Goal: Task Accomplishment & Management: Manage account settings

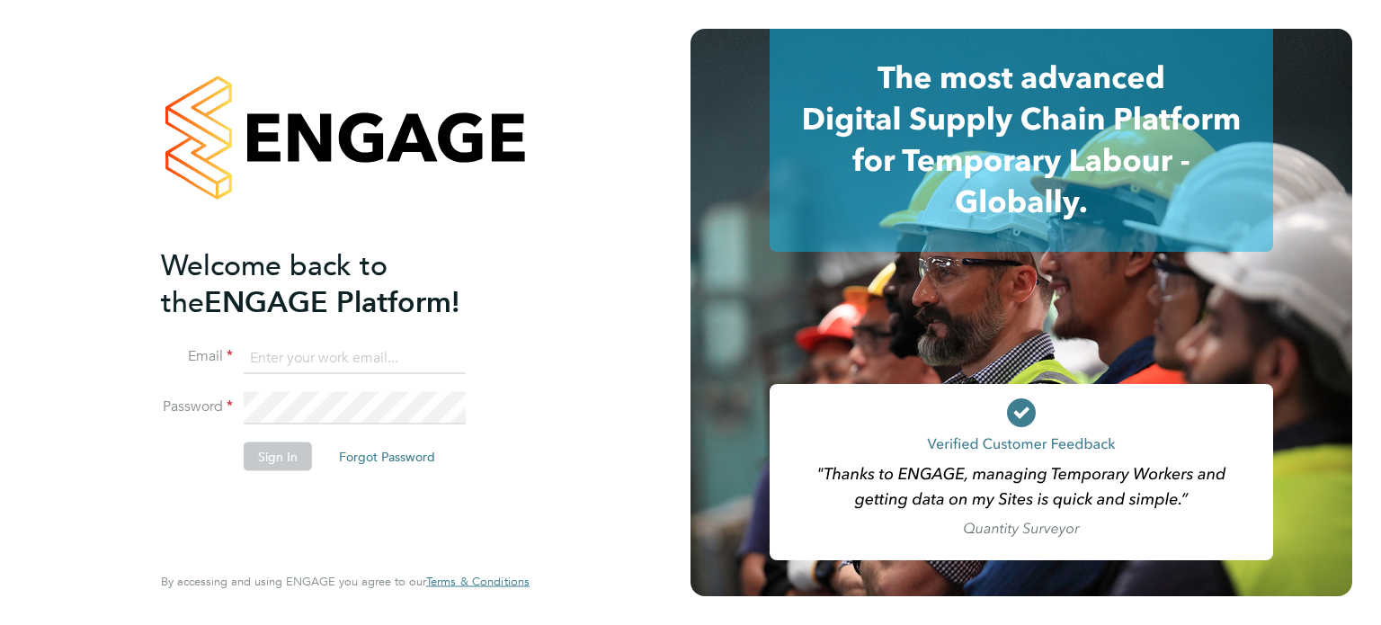
type input "jerin.aktar@morganhunt.com"
click at [280, 442] on button "Sign In" at bounding box center [278, 456] width 68 height 29
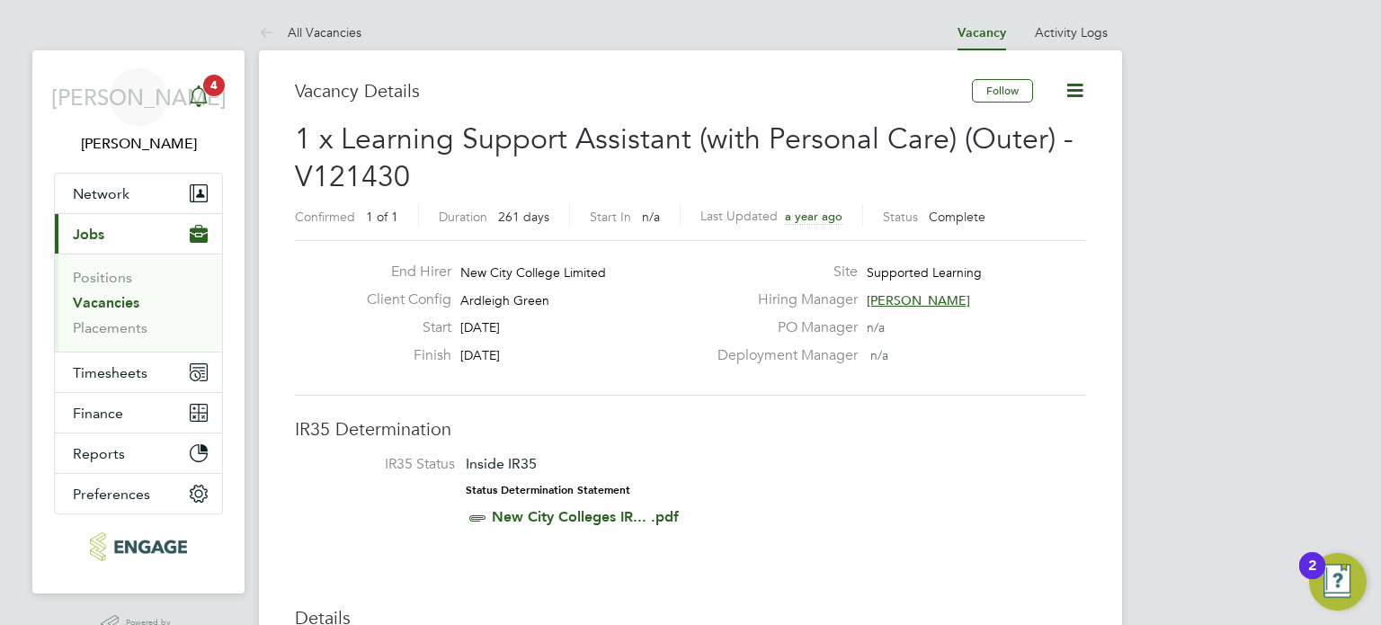
click at [210, 96] on div "Main navigation" at bounding box center [199, 97] width 36 height 36
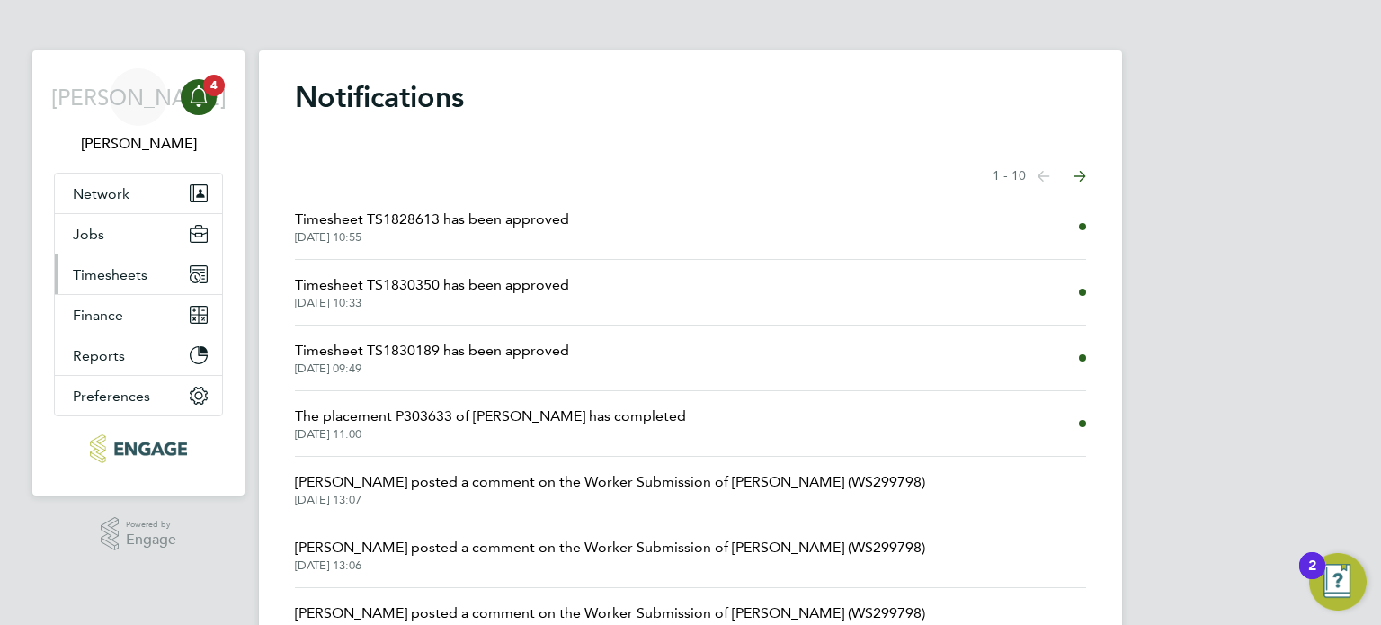
click at [146, 273] on button "Timesheets" at bounding box center [138, 275] width 167 height 40
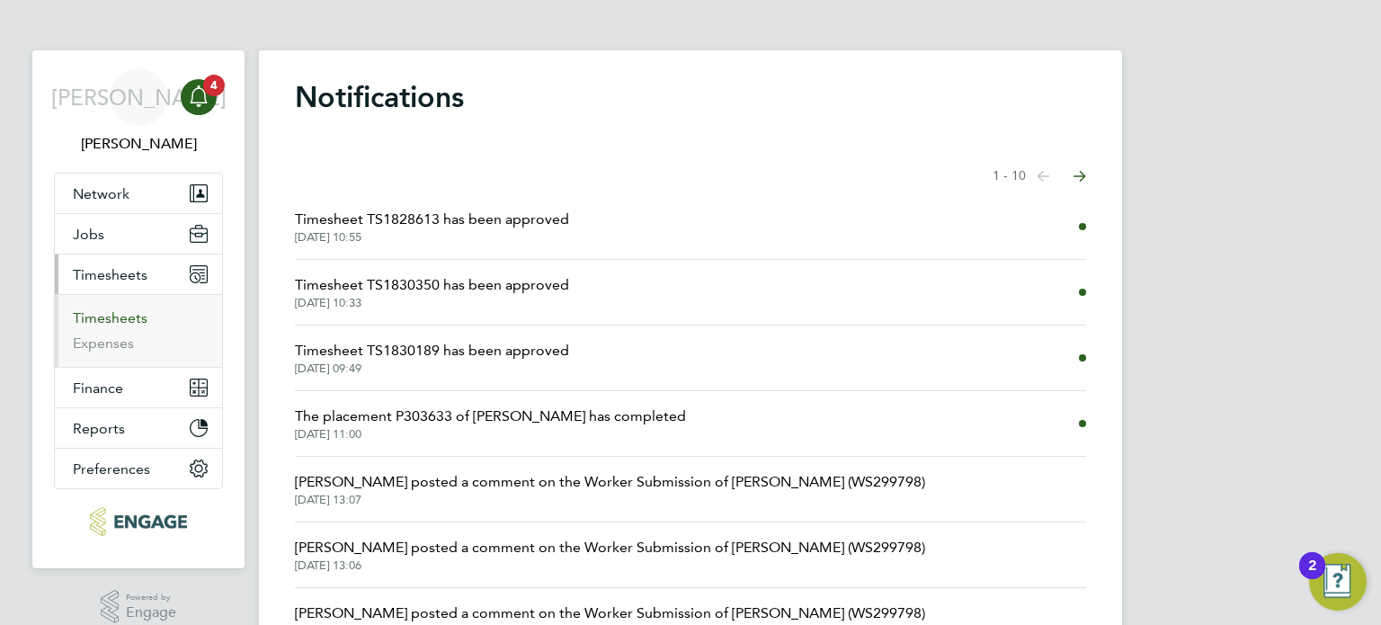
click at [109, 315] on link "Timesheets" at bounding box center [110, 317] width 75 height 17
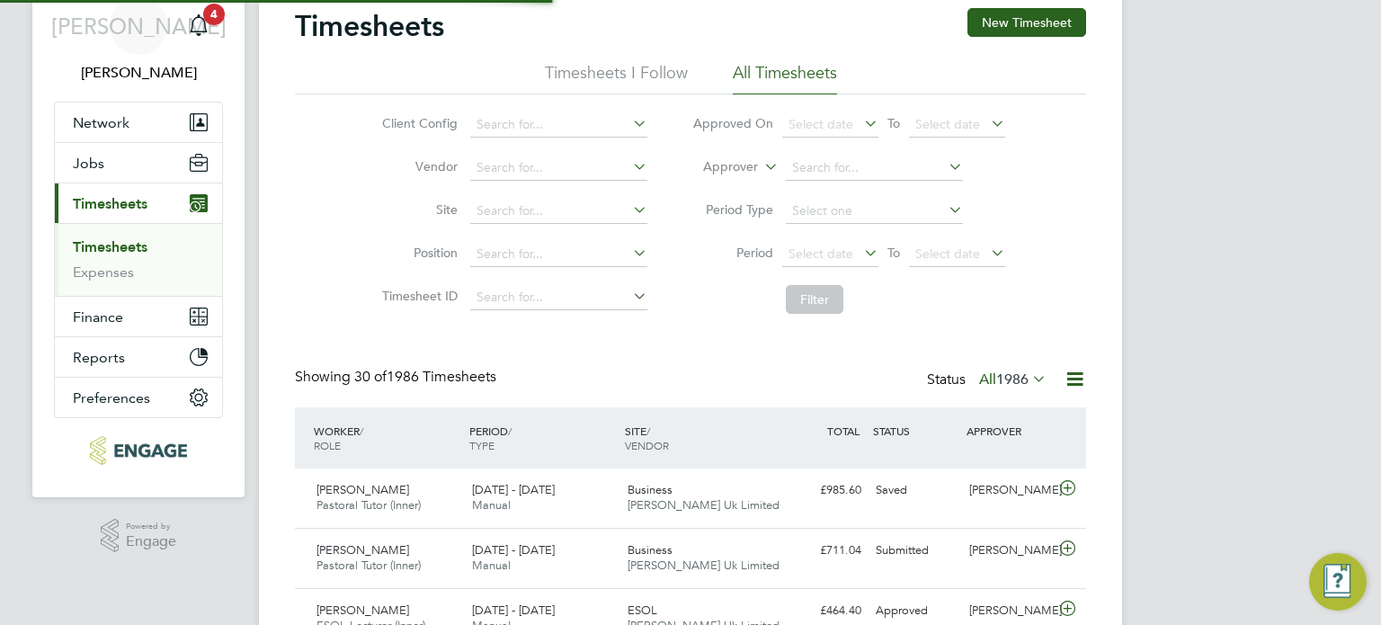
scroll to position [8, 9]
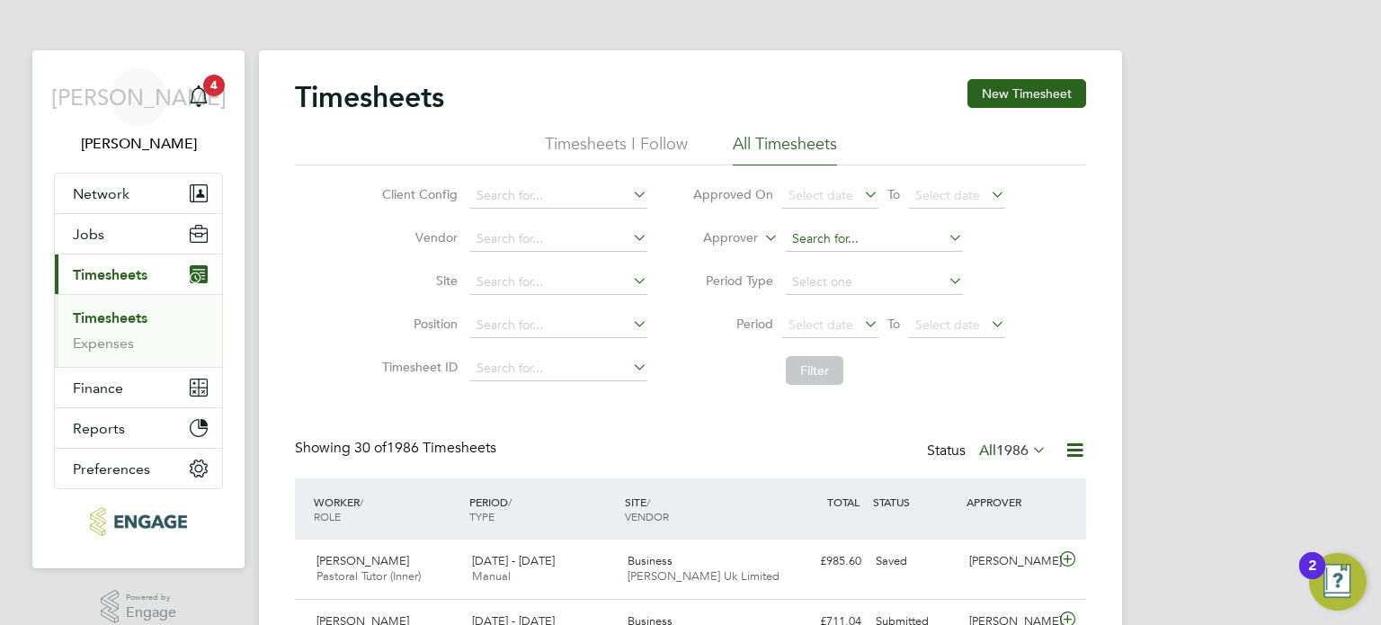
click at [805, 246] on input at bounding box center [874, 239] width 177 height 25
click at [814, 256] on b "Silvi" at bounding box center [804, 262] width 24 height 15
type input "Silvia Faja"
click at [821, 380] on button "Filter" at bounding box center [815, 370] width 58 height 29
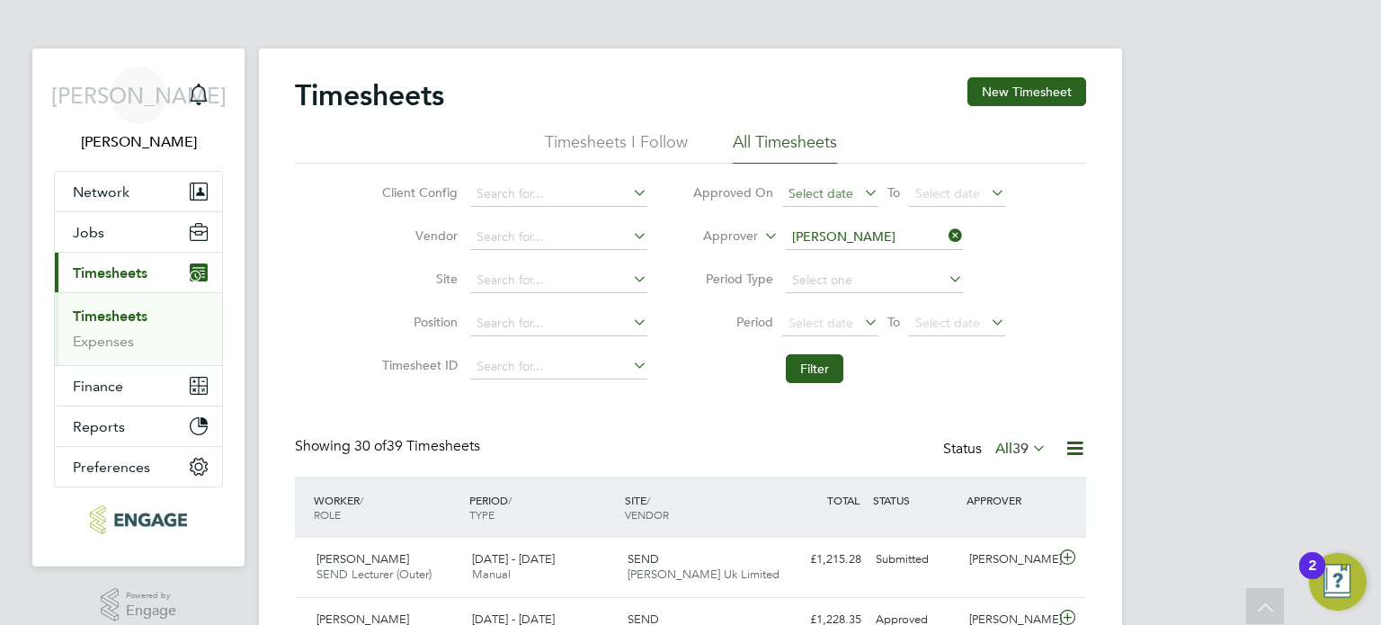
scroll to position [0, 0]
click at [945, 237] on icon at bounding box center [945, 237] width 0 height 25
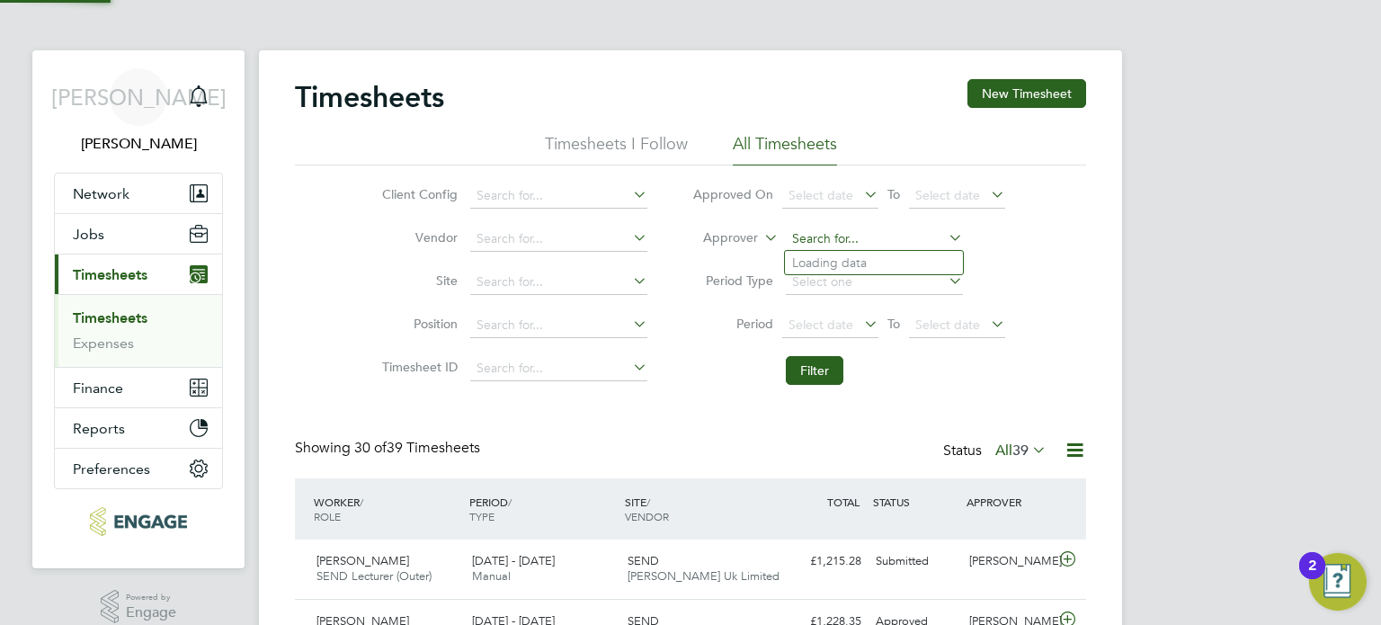
click at [896, 237] on input at bounding box center [874, 239] width 177 height 25
click at [1069, 89] on button "New Timesheet" at bounding box center [1027, 93] width 119 height 29
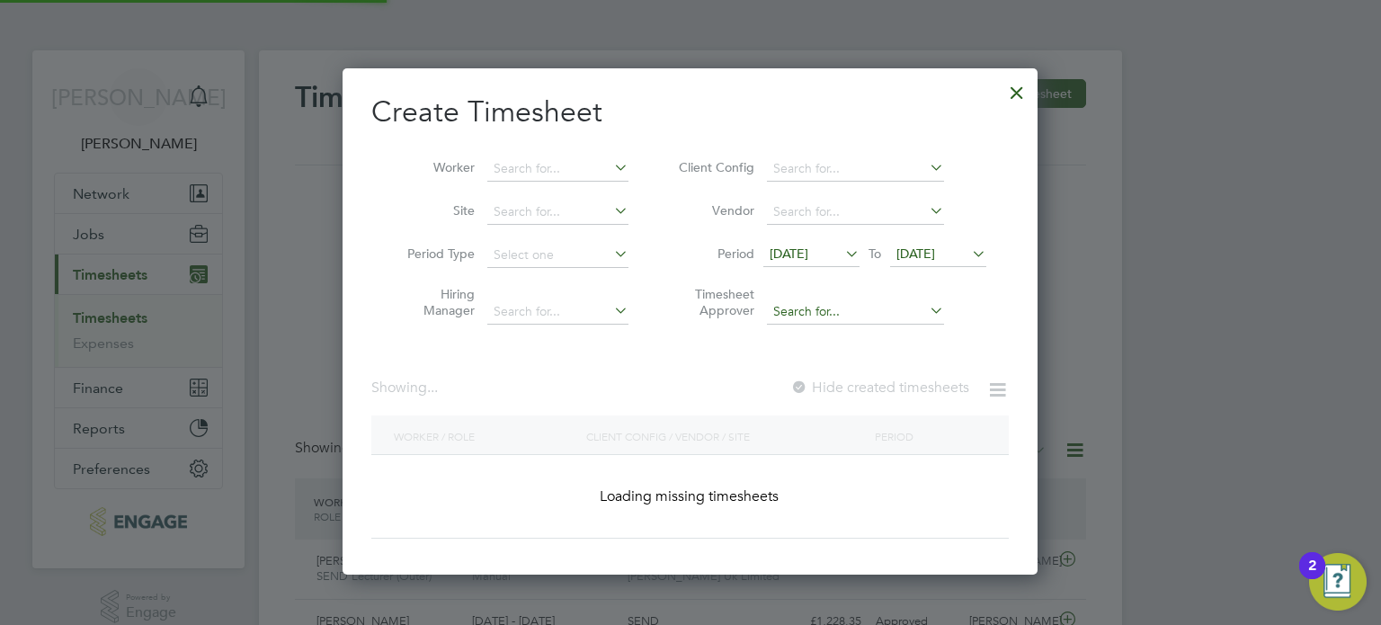
scroll to position [1349, 696]
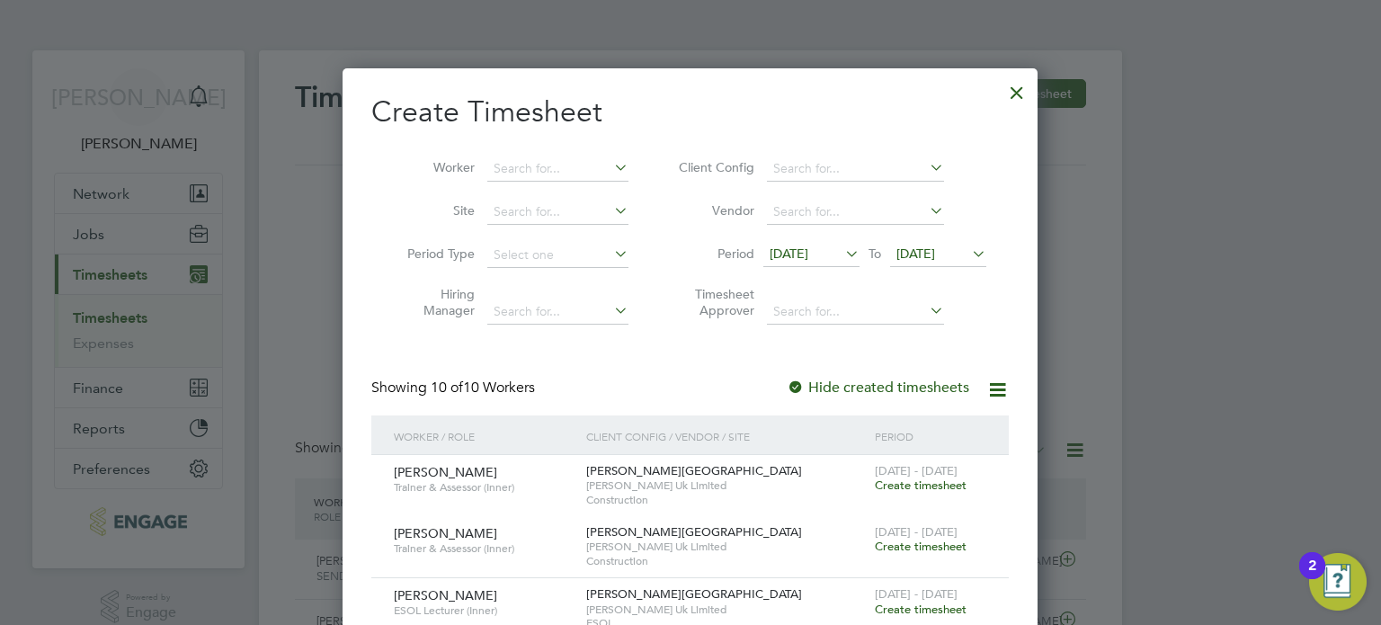
click at [809, 247] on span "15 Sep 2025" at bounding box center [789, 254] width 39 height 16
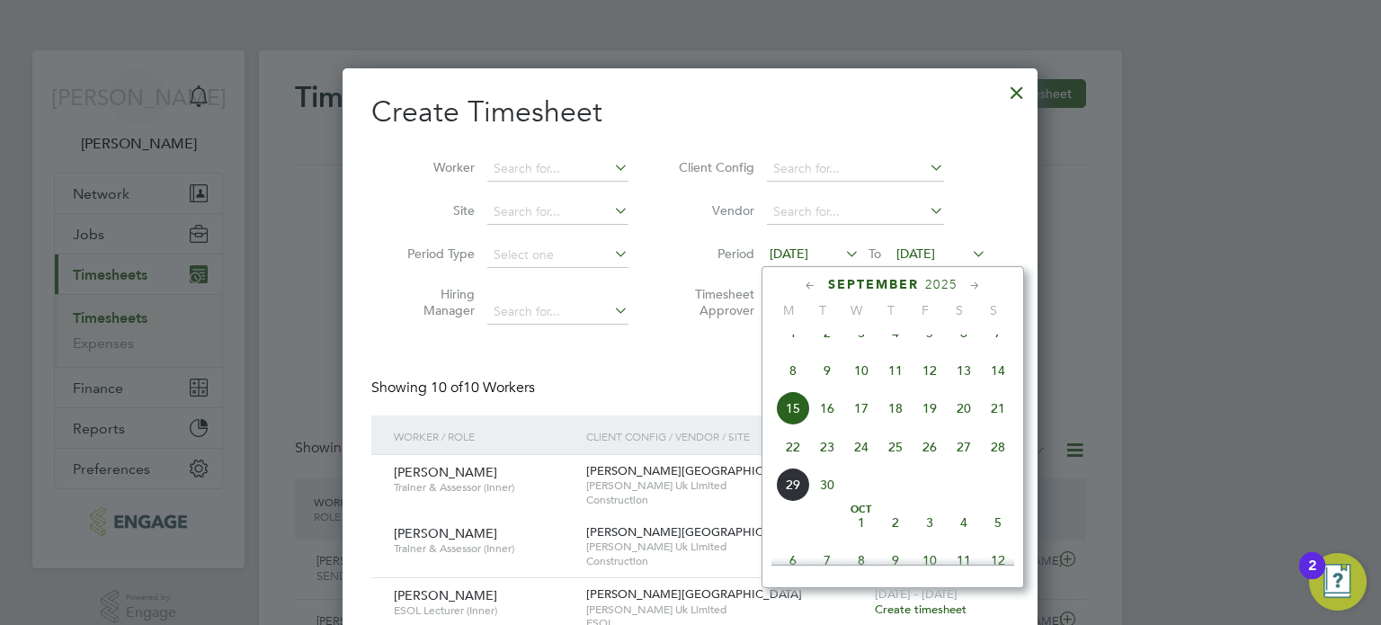
click at [787, 464] on span "22" at bounding box center [793, 447] width 34 height 34
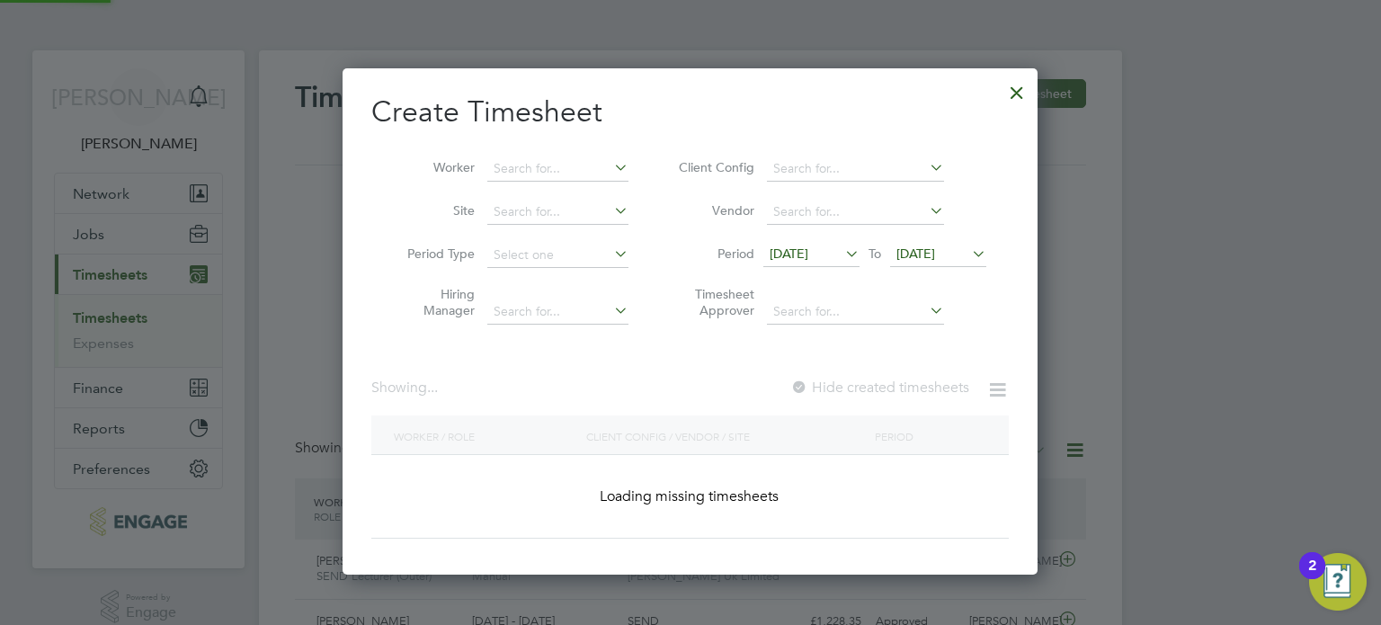
scroll to position [1041, 696]
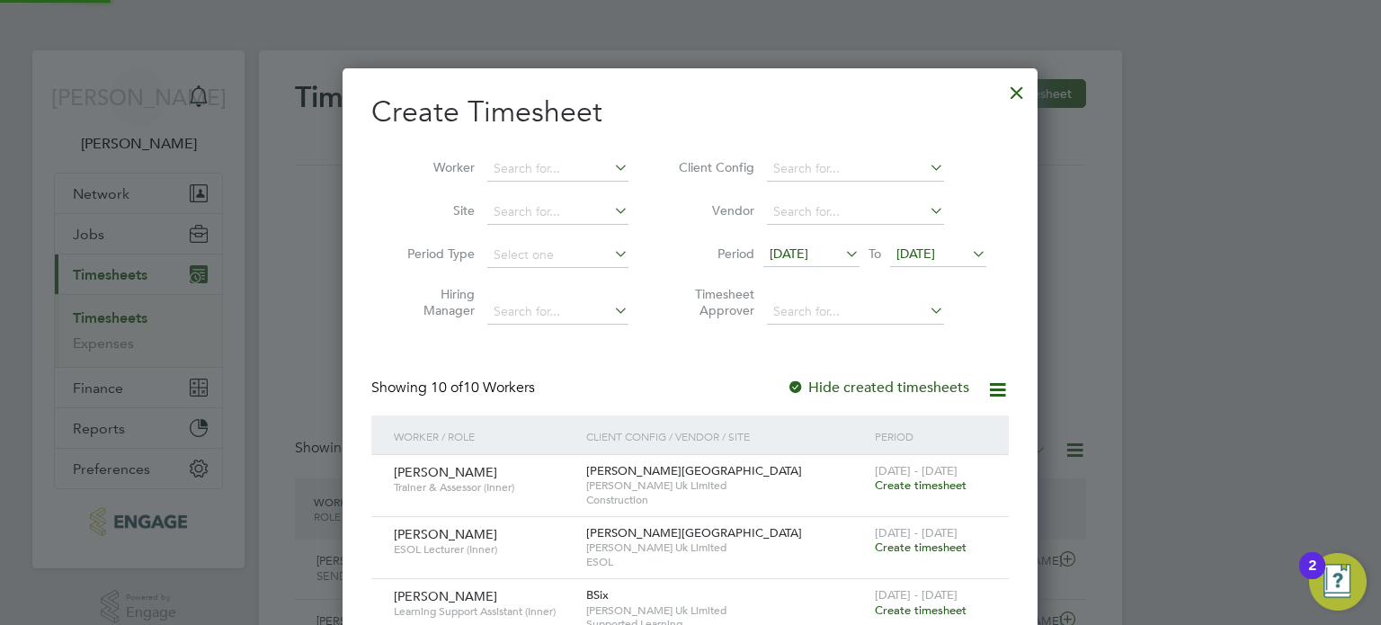
click at [945, 244] on span "22 Sep 2025" at bounding box center [938, 255] width 96 height 24
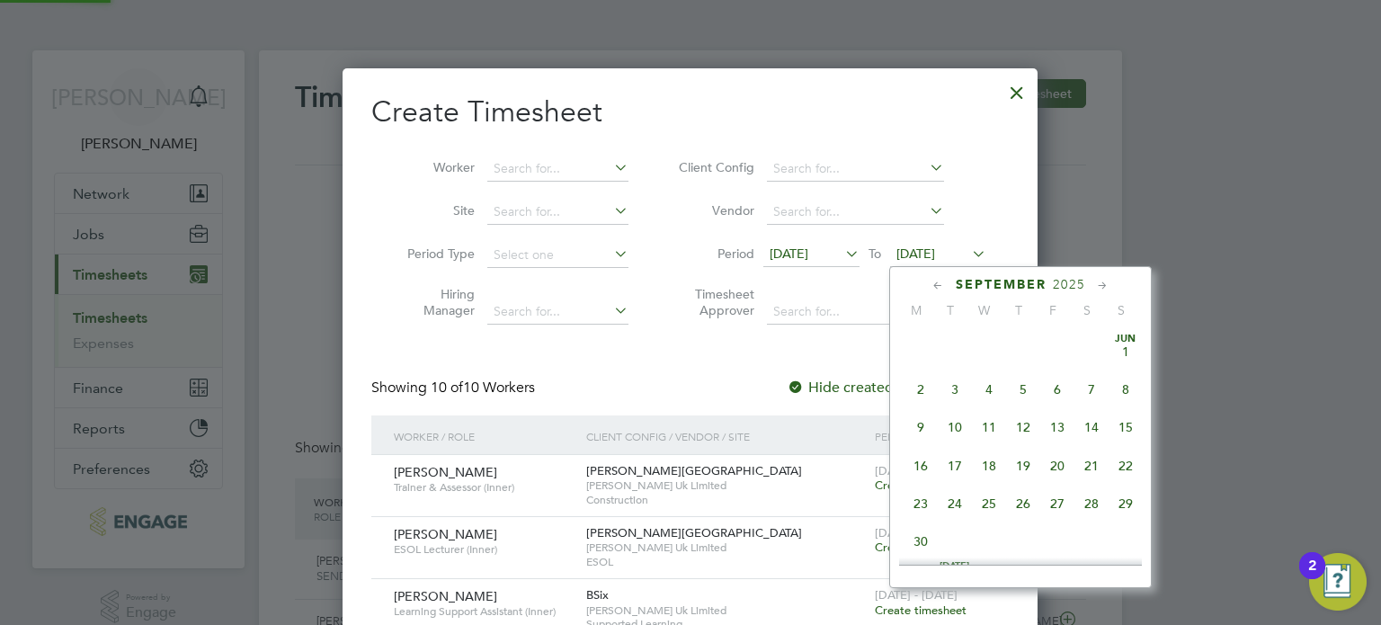
scroll to position [666, 0]
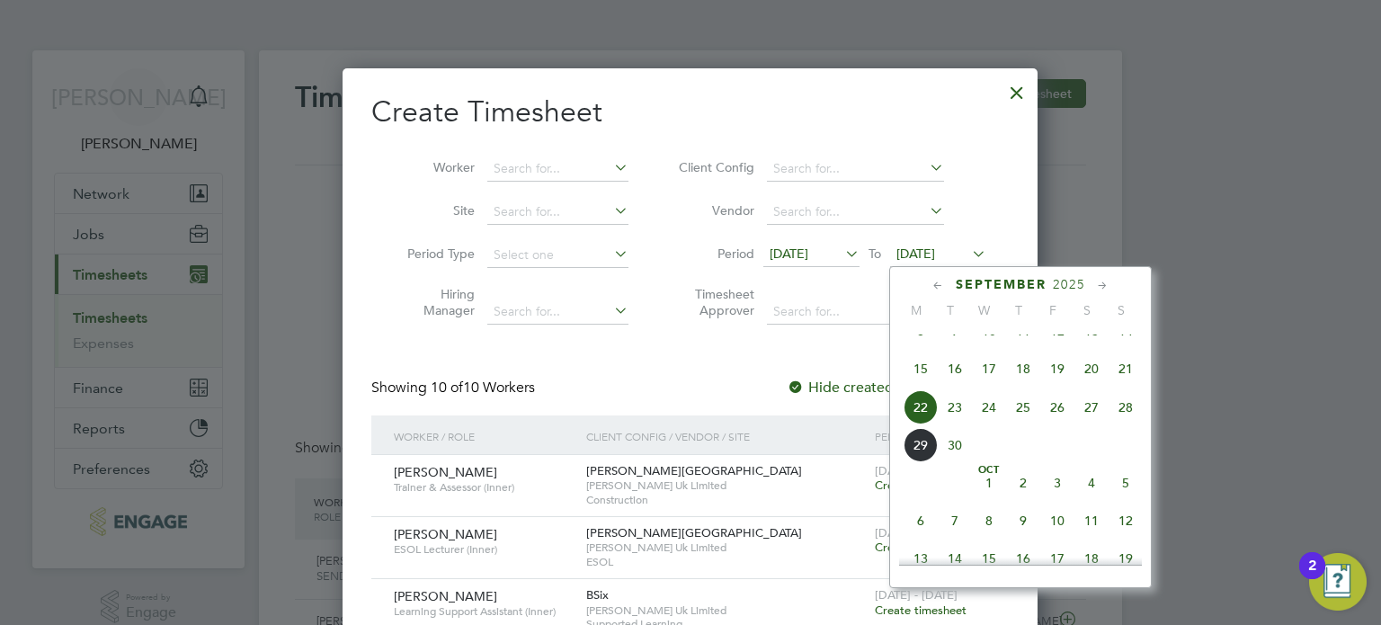
drag, startPoint x: 1122, startPoint y: 424, endPoint x: 1068, endPoint y: 441, distance: 56.6
click at [1122, 424] on span "28" at bounding box center [1126, 407] width 34 height 34
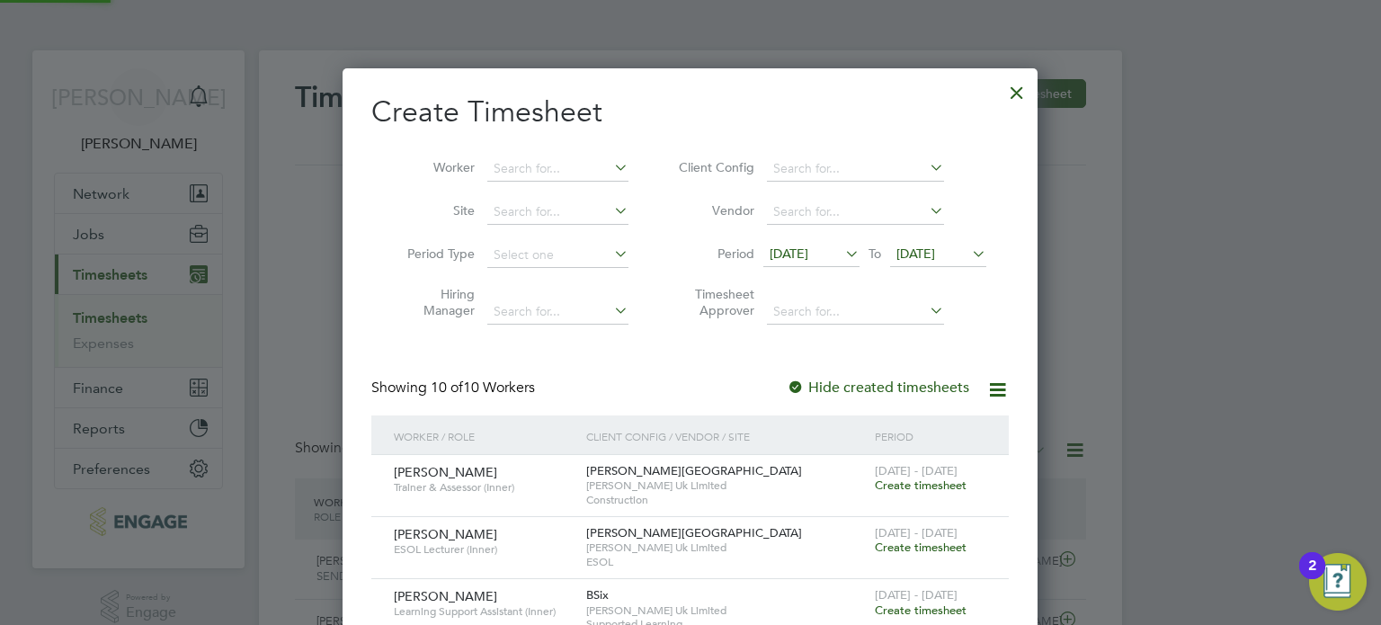
scroll to position [1041, 696]
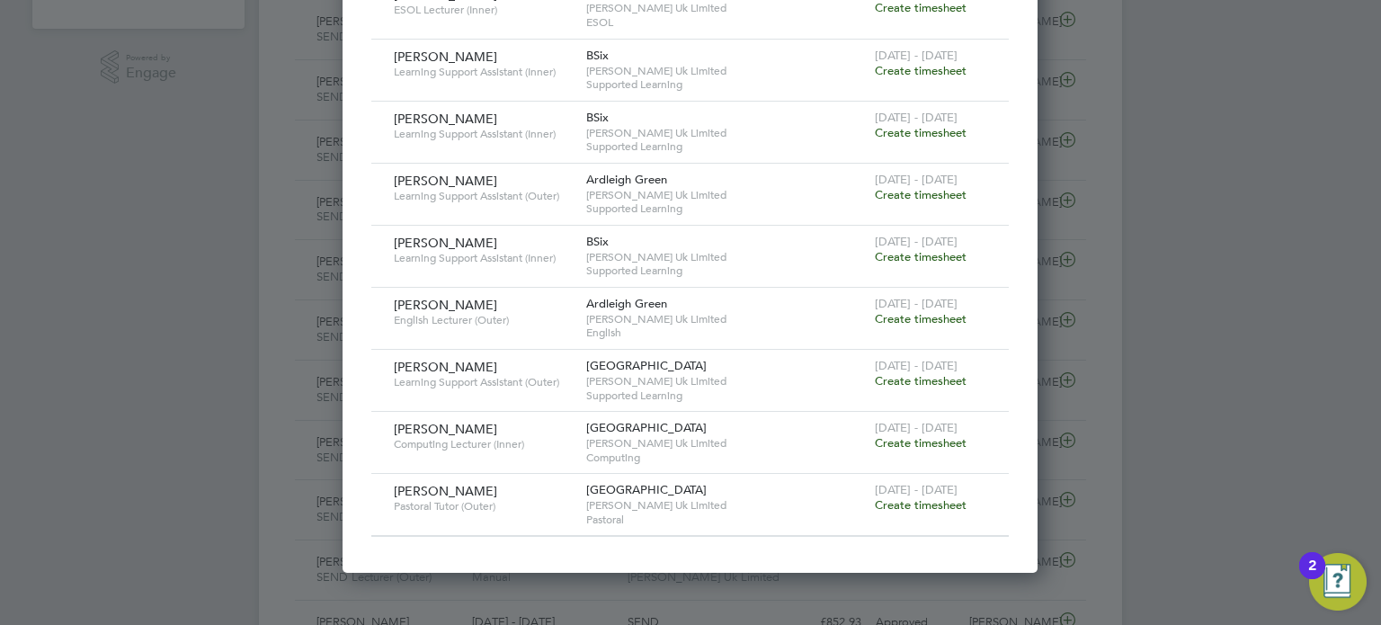
click at [939, 311] on span "Create timesheet" at bounding box center [921, 318] width 92 height 15
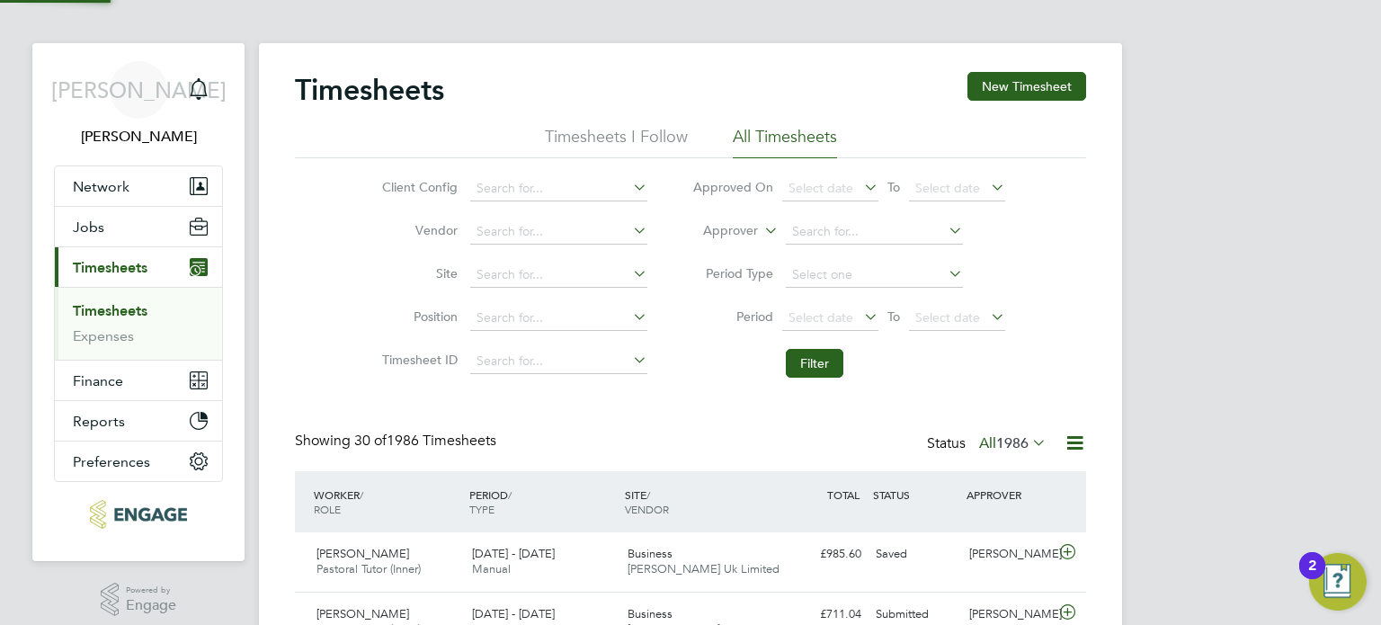
scroll to position [8, 9]
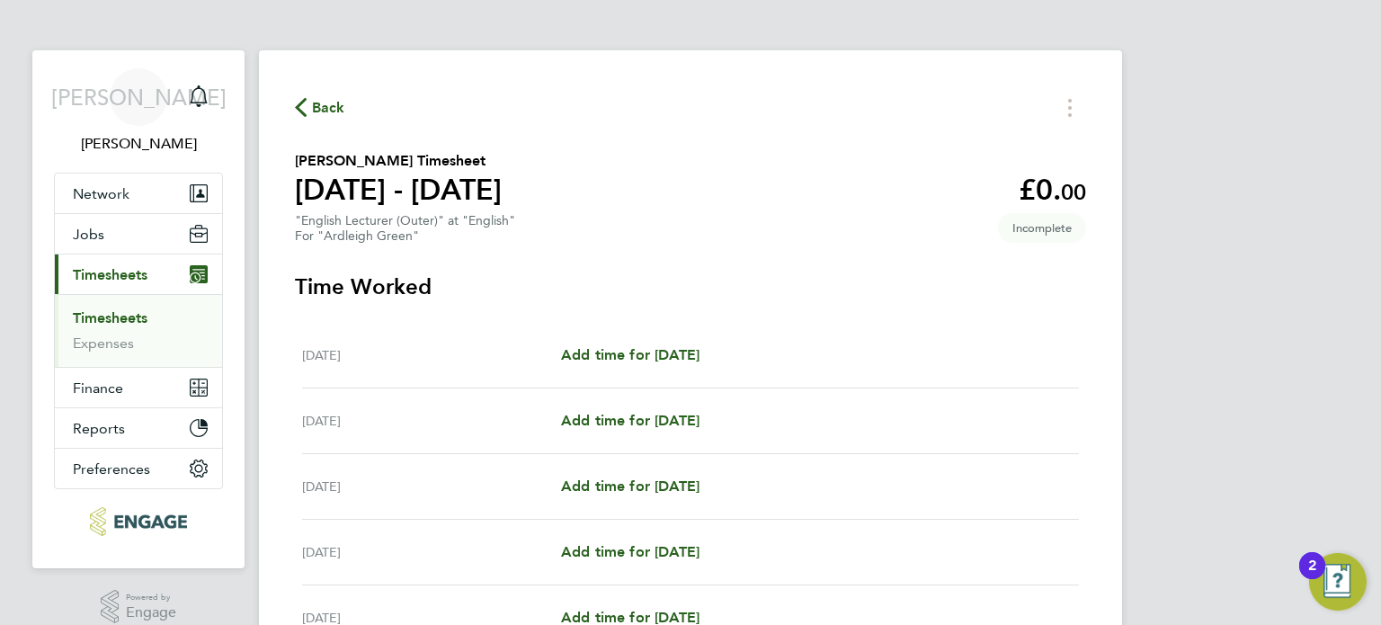
click at [327, 107] on span "Back" at bounding box center [328, 108] width 33 height 22
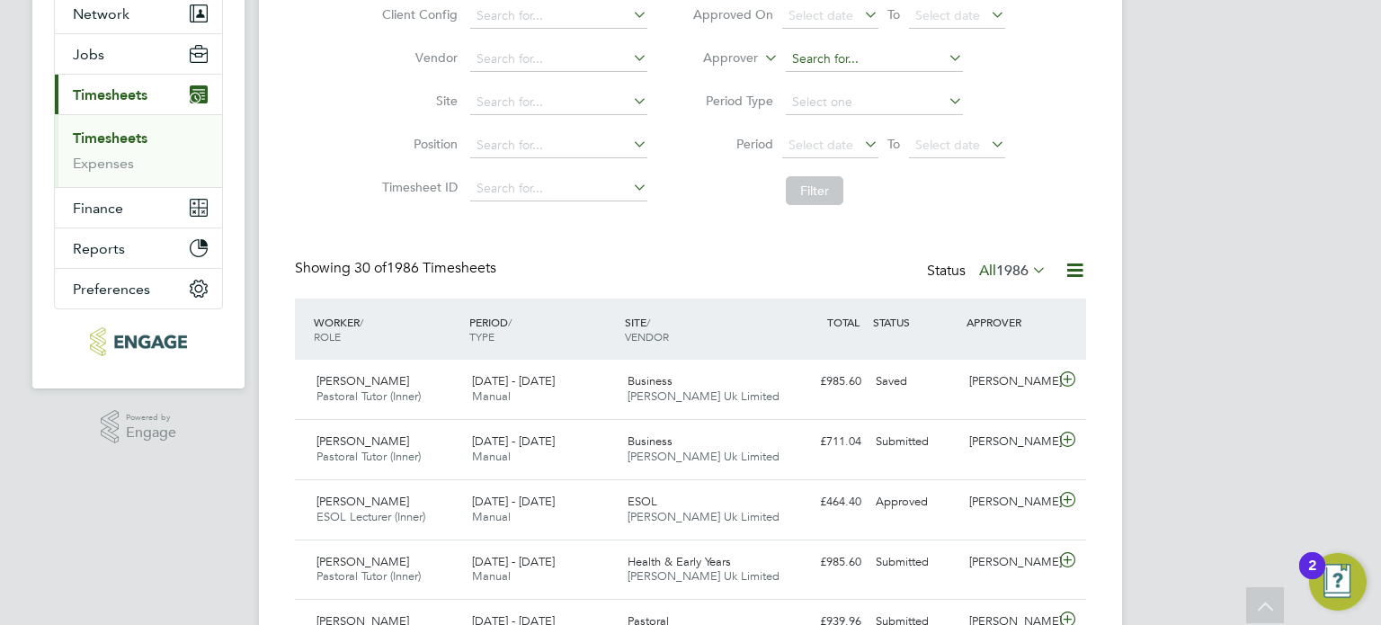
click at [856, 57] on input at bounding box center [874, 59] width 177 height 25
click at [867, 79] on li "Gl en Singleton" at bounding box center [874, 83] width 178 height 24
type input "Glen Singleton"
click at [825, 182] on button "Filter" at bounding box center [815, 190] width 58 height 29
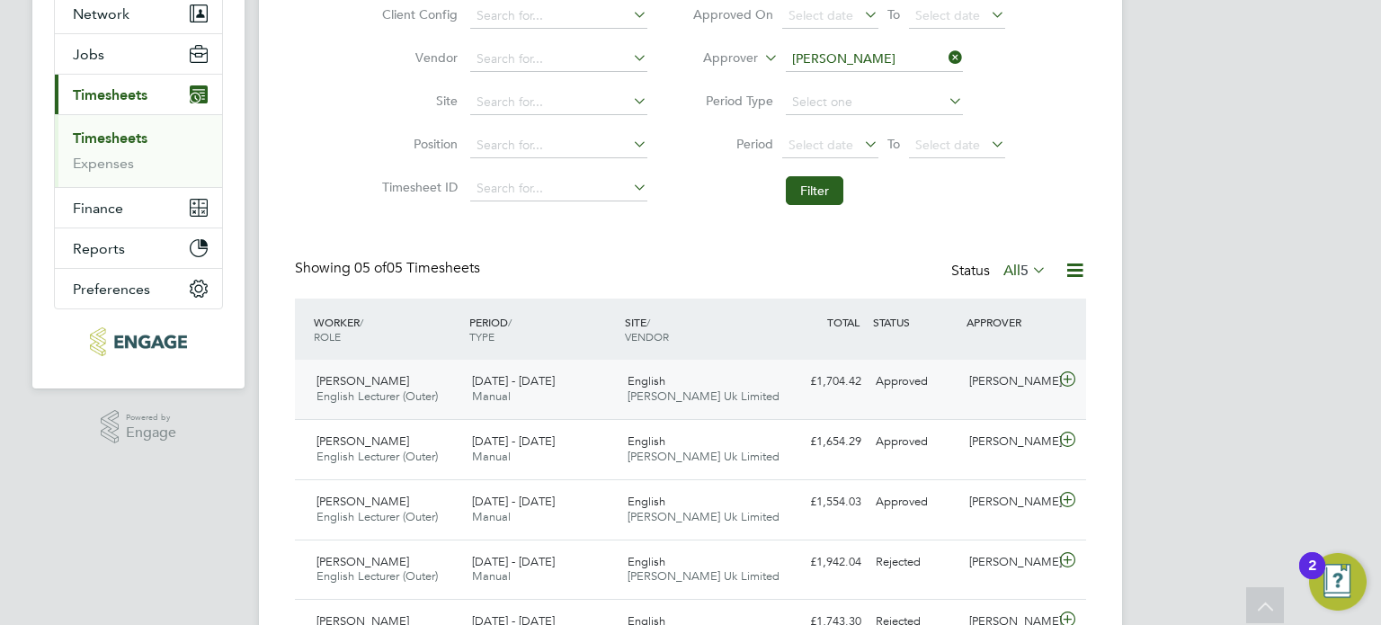
click at [734, 376] on div "English Morgan Hunt Uk Limited" at bounding box center [699, 389] width 156 height 45
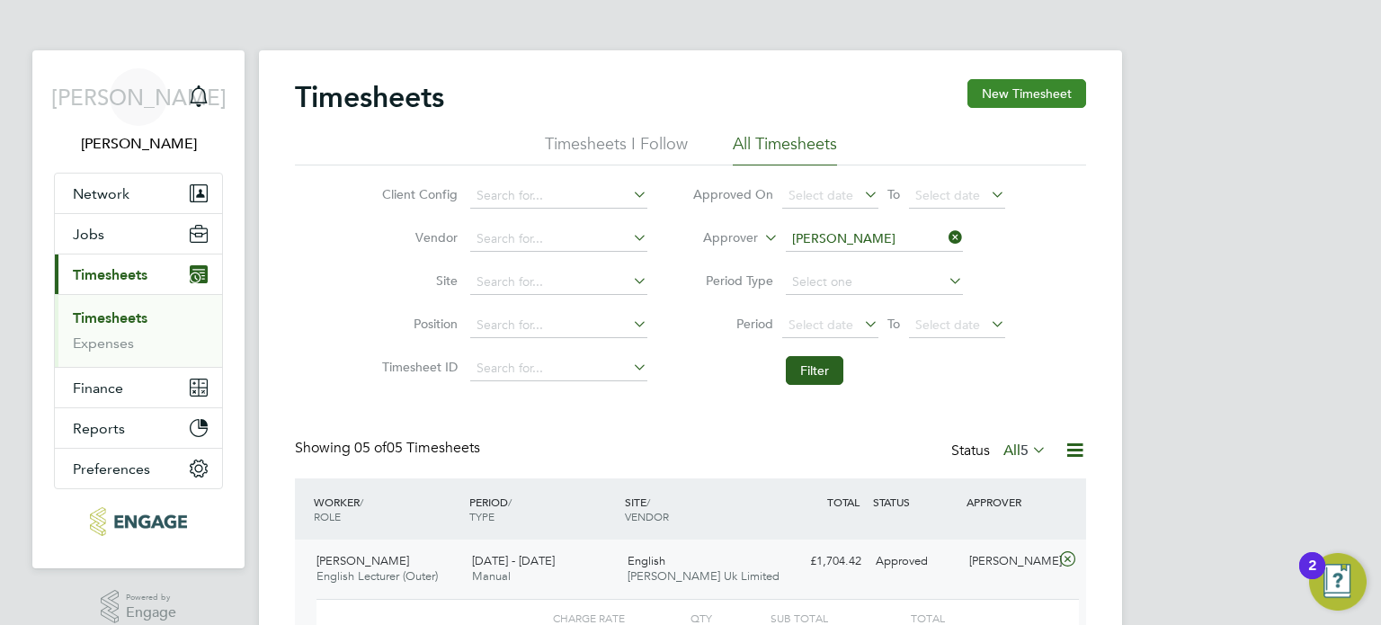
click at [1015, 88] on button "New Timesheet" at bounding box center [1027, 93] width 119 height 29
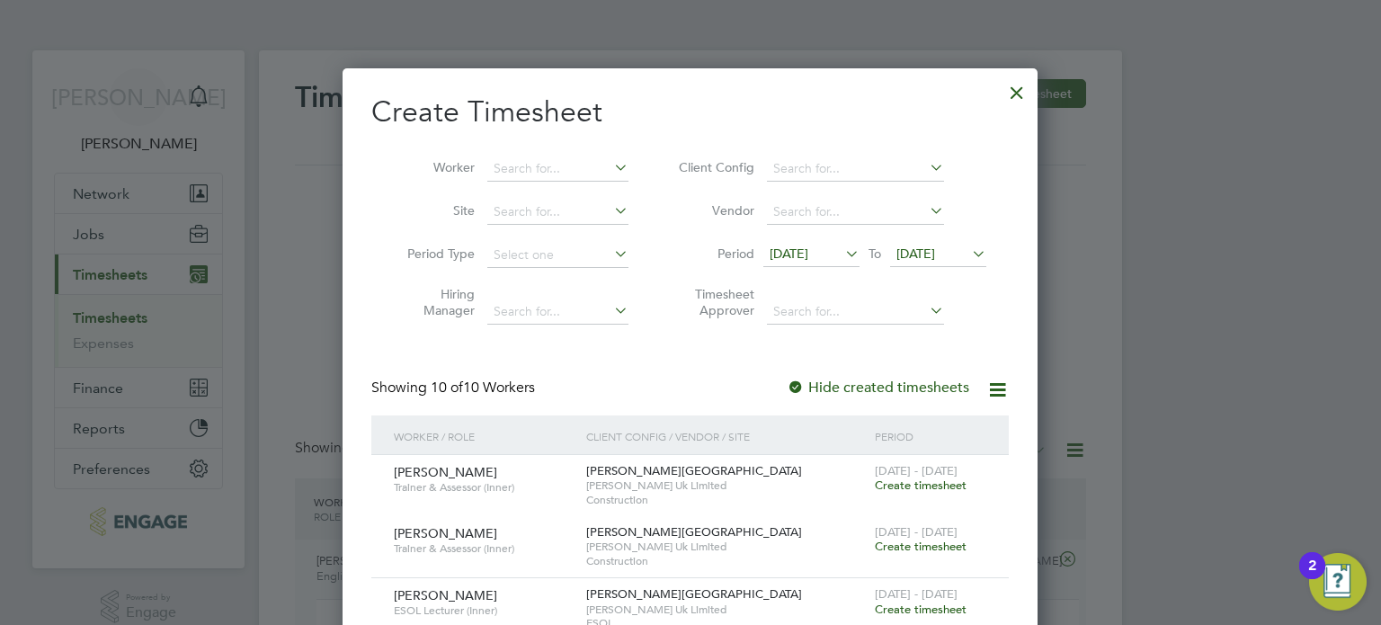
click at [809, 255] on span "15 Sep 2025" at bounding box center [789, 254] width 39 height 16
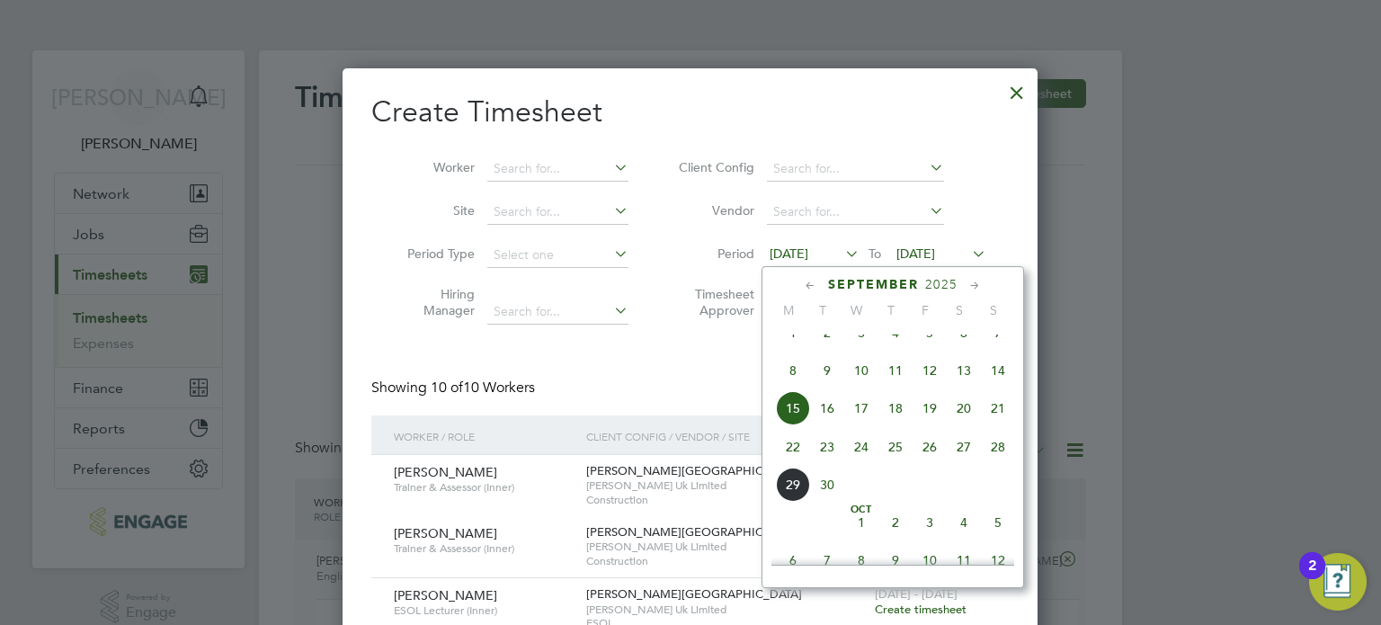
click at [788, 464] on span "22" at bounding box center [793, 447] width 34 height 34
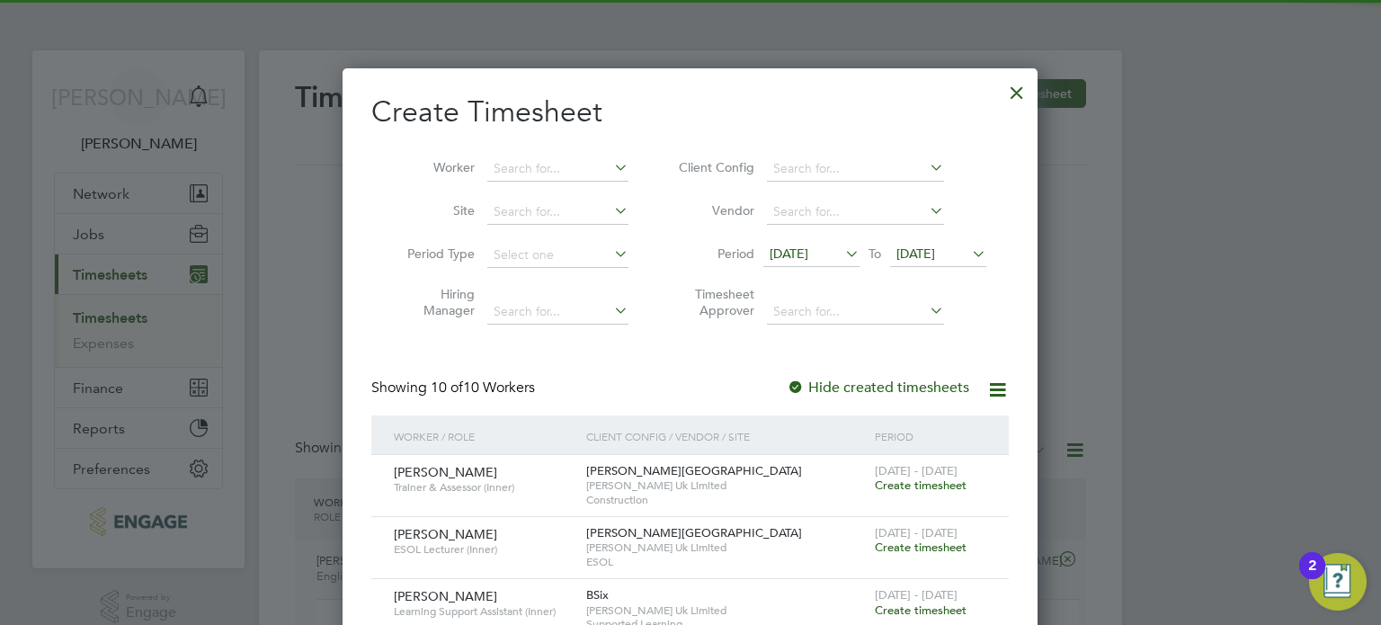
click at [935, 251] on span "22 Sep 2025" at bounding box center [916, 254] width 39 height 16
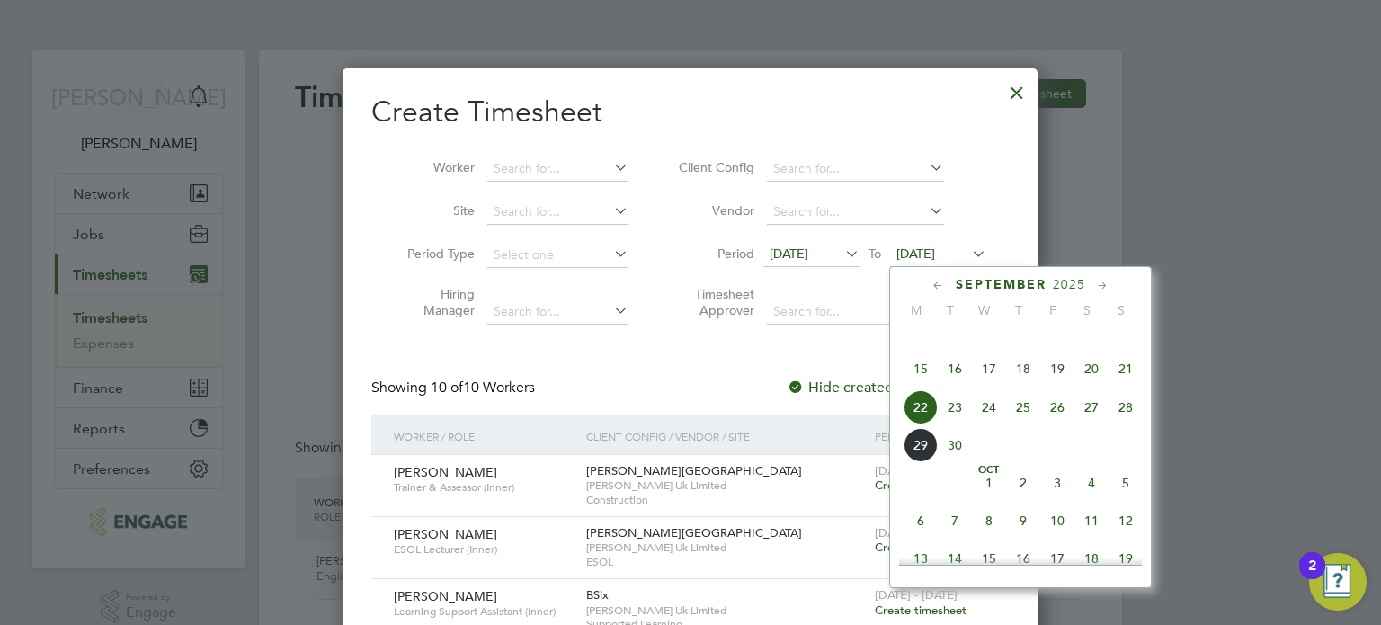
click at [1120, 424] on span "28" at bounding box center [1126, 407] width 34 height 34
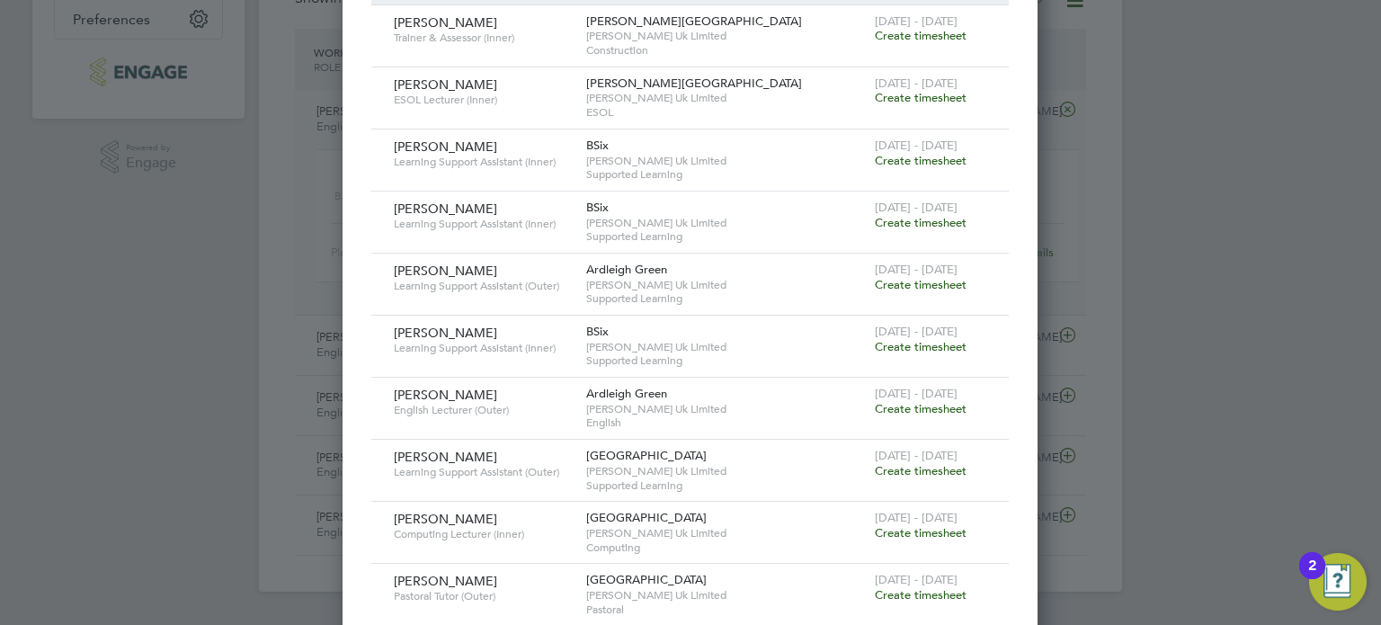
click at [950, 414] on span "Create timesheet" at bounding box center [921, 408] width 92 height 15
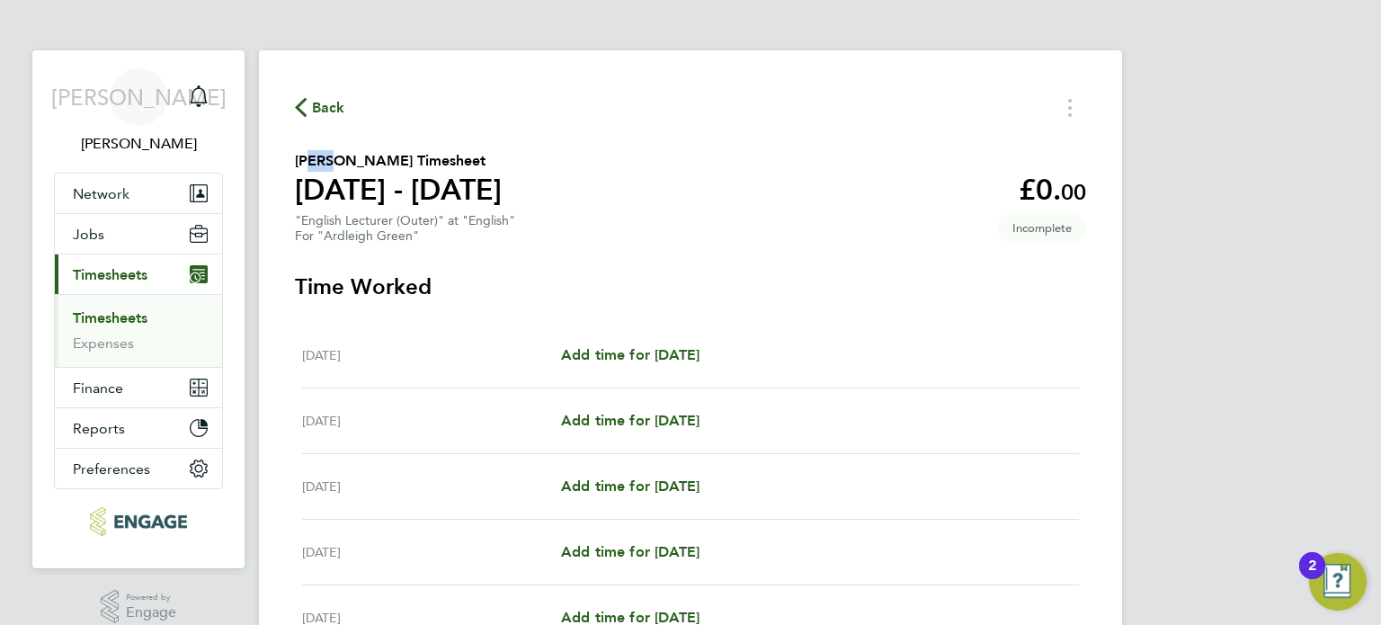
drag, startPoint x: 300, startPoint y: 151, endPoint x: 323, endPoint y: 169, distance: 28.8
click at [323, 169] on h2 "Coleen Rayney's Timesheet" at bounding box center [398, 161] width 207 height 22
click at [313, 164] on h2 "Coleen Rayney's Timesheet" at bounding box center [398, 161] width 207 height 22
drag, startPoint x: 313, startPoint y: 164, endPoint x: 326, endPoint y: 161, distance: 13.8
click at [326, 161] on h2 "Coleen Rayney's Timesheet" at bounding box center [398, 161] width 207 height 22
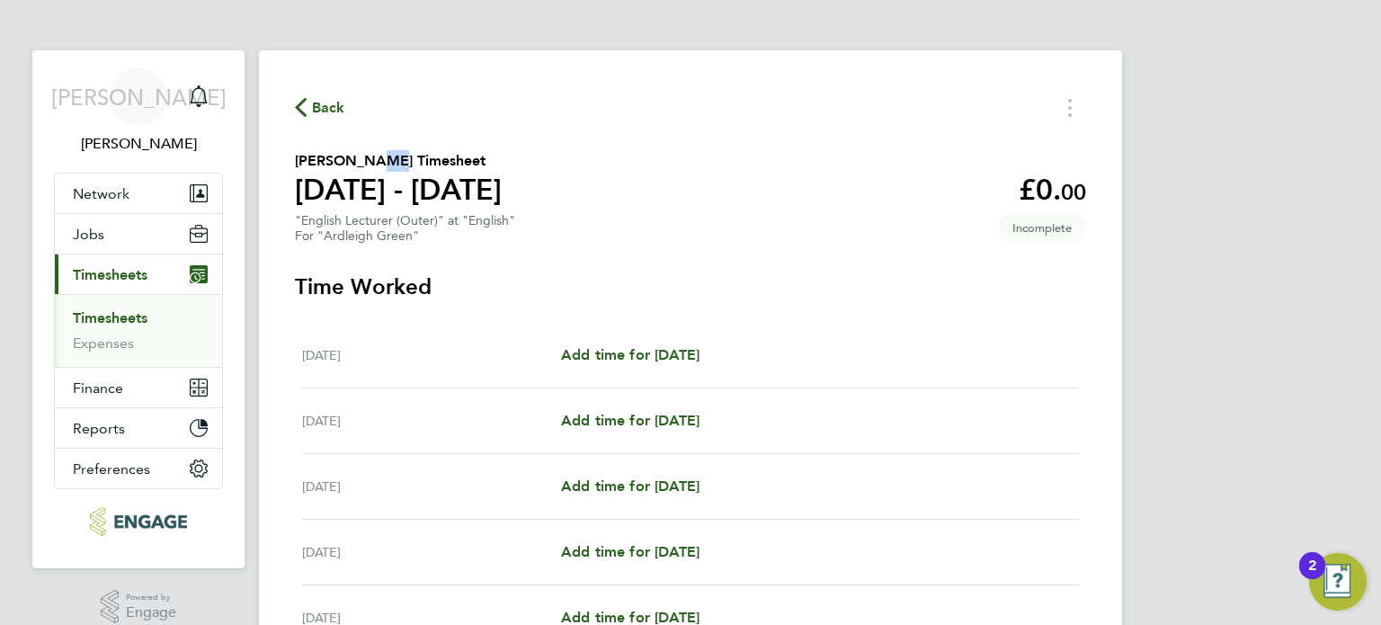
drag, startPoint x: 364, startPoint y: 161, endPoint x: 379, endPoint y: 161, distance: 14.4
click at [379, 161] on h2 "Coleen Rayney's Timesheet" at bounding box center [398, 161] width 207 height 22
drag, startPoint x: 425, startPoint y: 163, endPoint x: 460, endPoint y: 163, distance: 36.0
click at [460, 163] on h2 "Coleen Rayney's Timesheet" at bounding box center [398, 161] width 207 height 22
click at [112, 311] on link "Timesheets" at bounding box center [110, 317] width 75 height 17
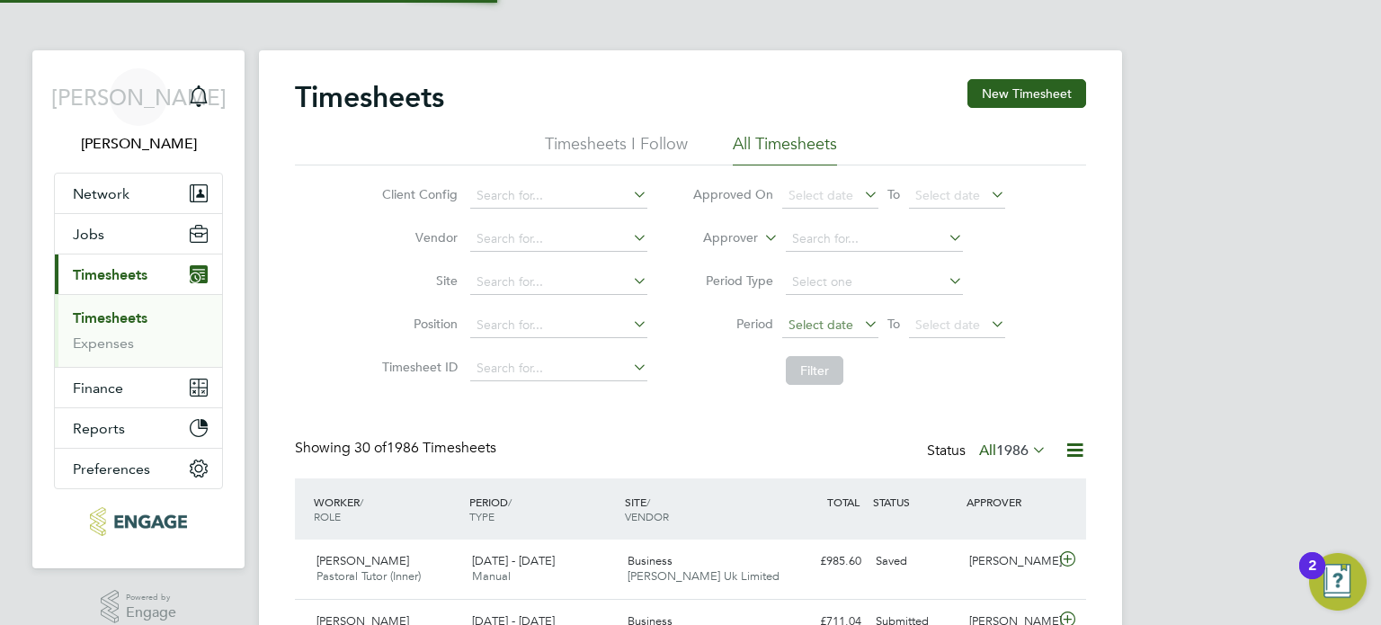
scroll to position [45, 156]
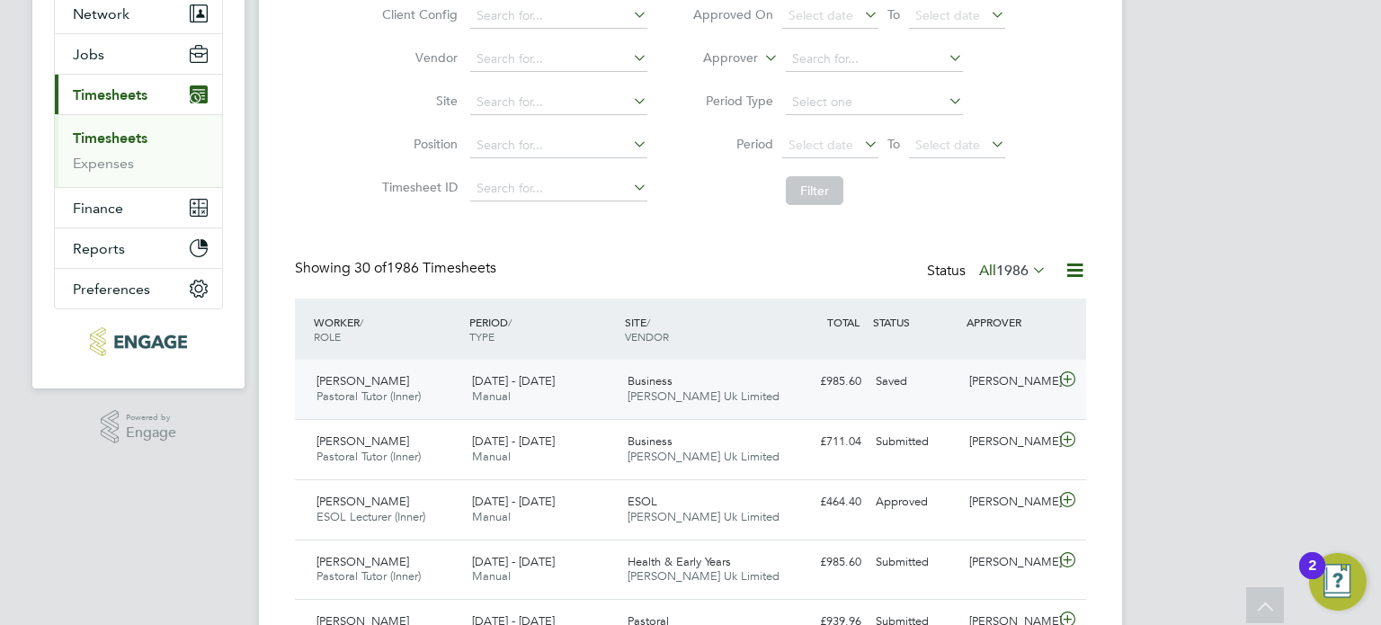
click at [744, 387] on div "Business Morgan Hunt Uk Limited" at bounding box center [699, 389] width 156 height 45
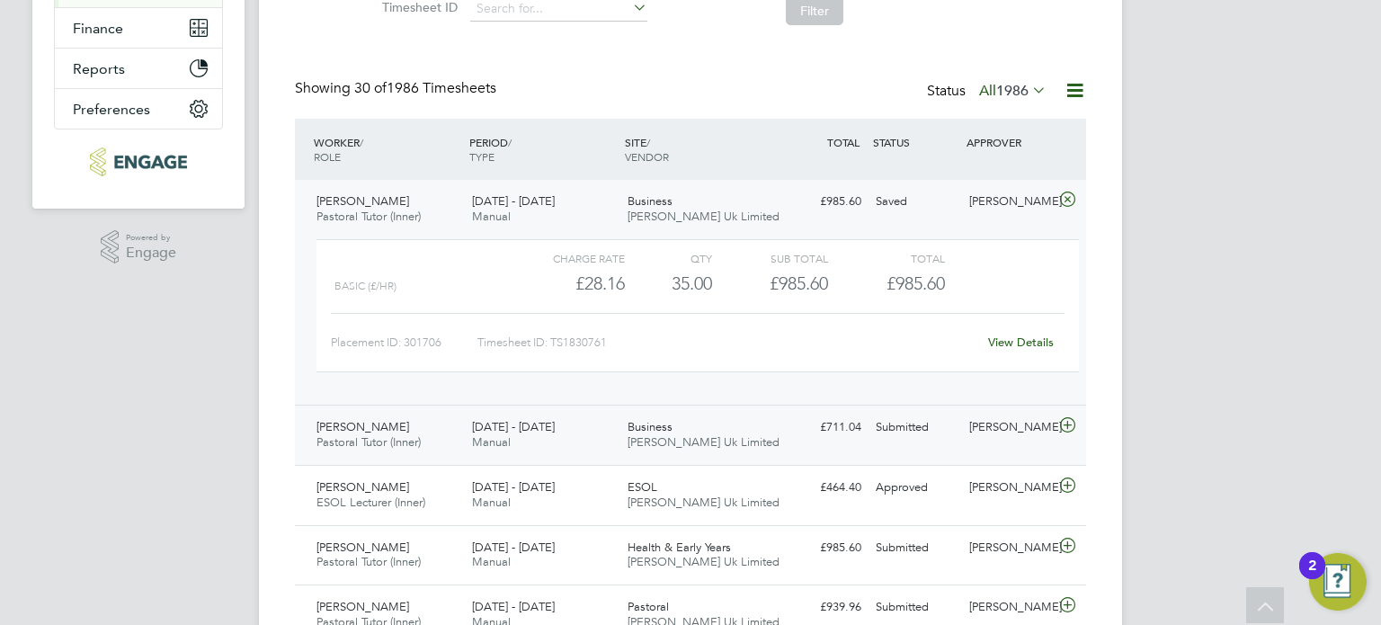
click at [800, 452] on div "Moliha Khatun Pastoral Tutor (Inner) 22 - 28 Sep 2025 22 - 28 Sep 2025 Manual B…" at bounding box center [690, 435] width 791 height 60
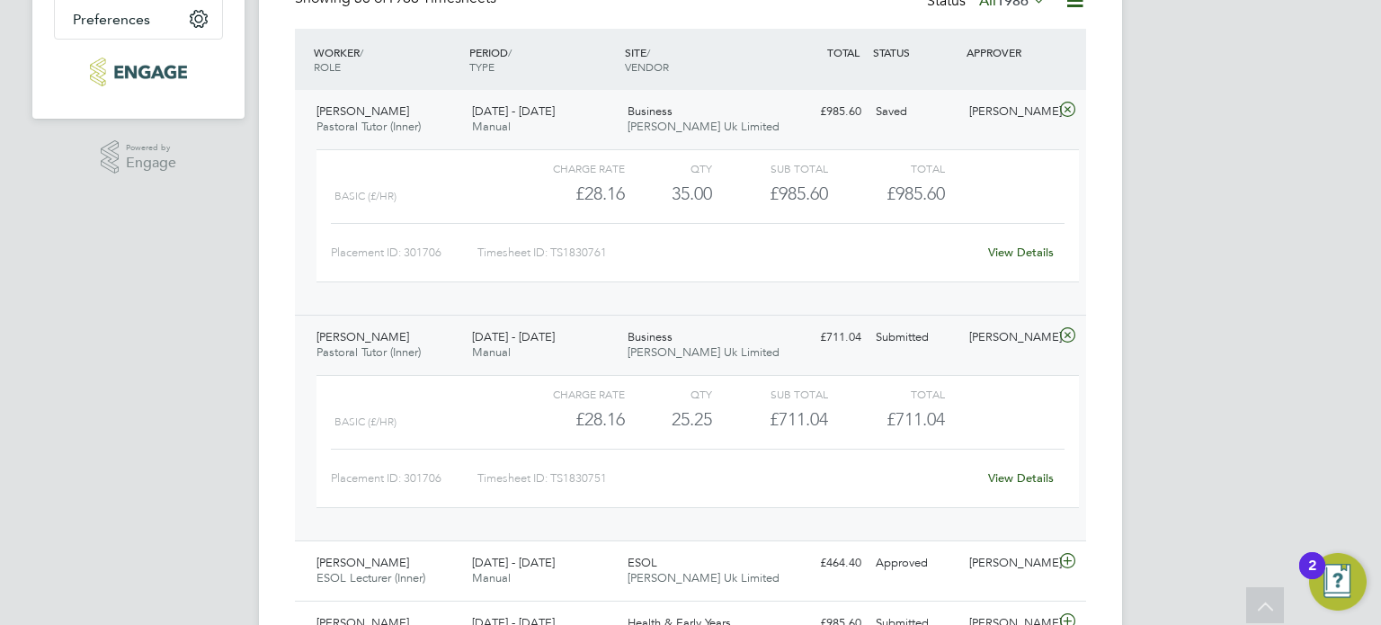
click at [1010, 477] on link "View Details" at bounding box center [1021, 477] width 66 height 15
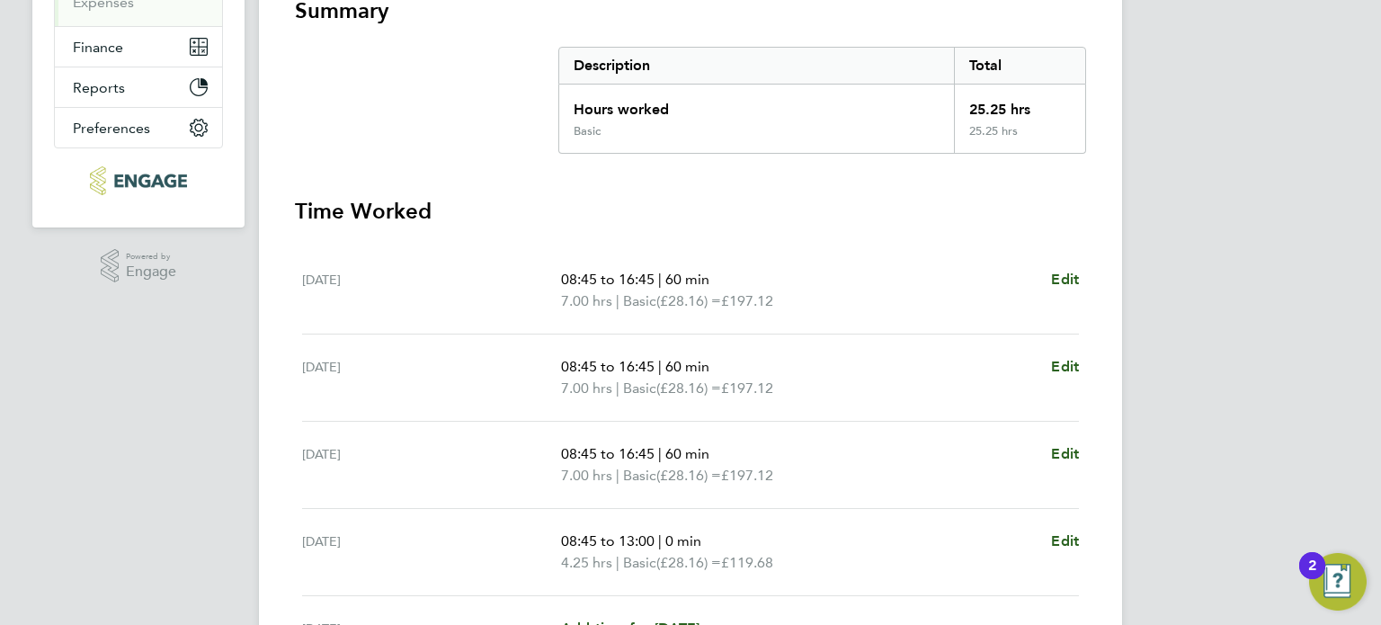
scroll to position [450, 0]
